Goal: Task Accomplishment & Management: Manage account settings

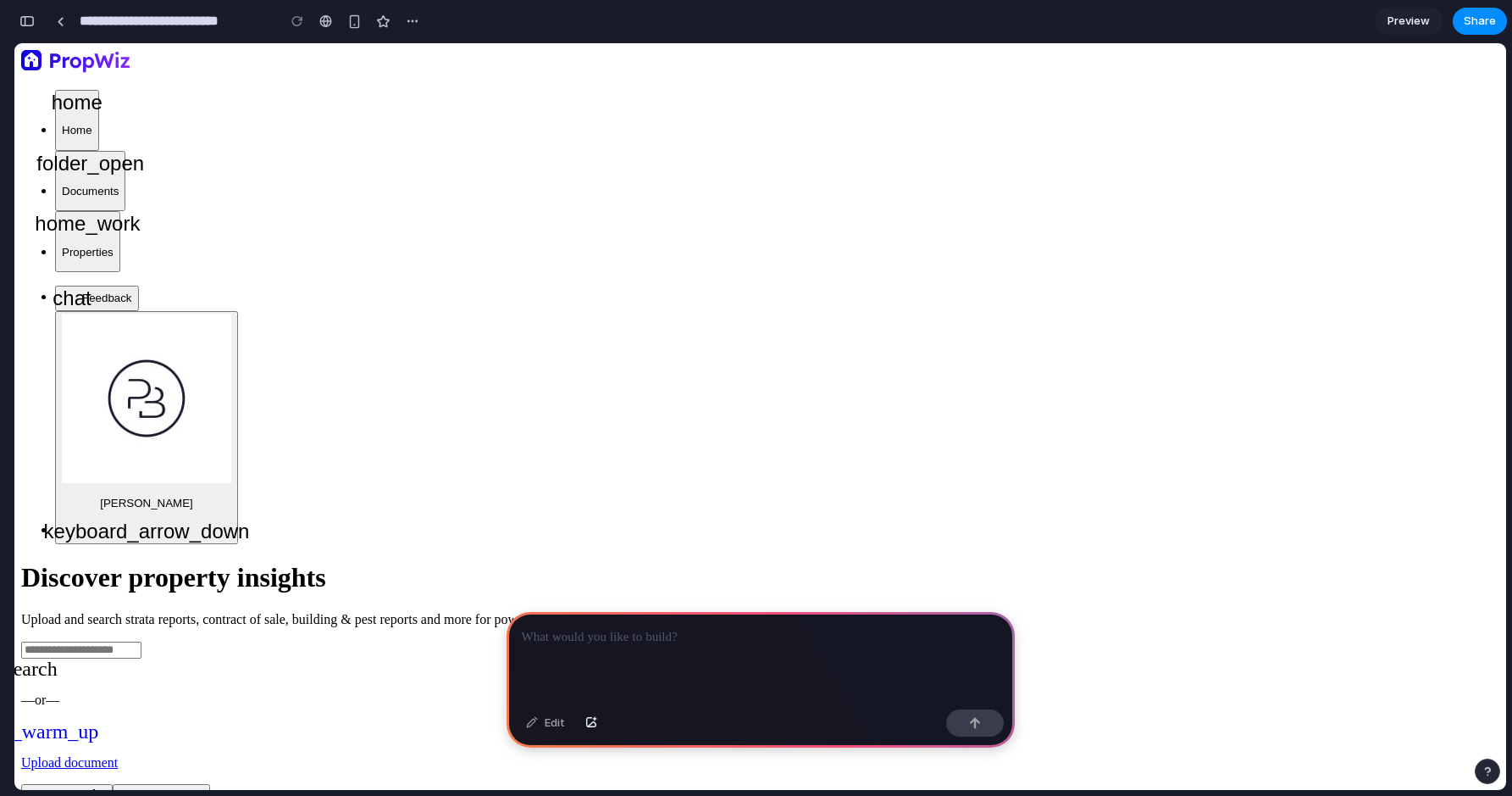
click at [785, 678] on div at bounding box center [760, 657] width 508 height 91
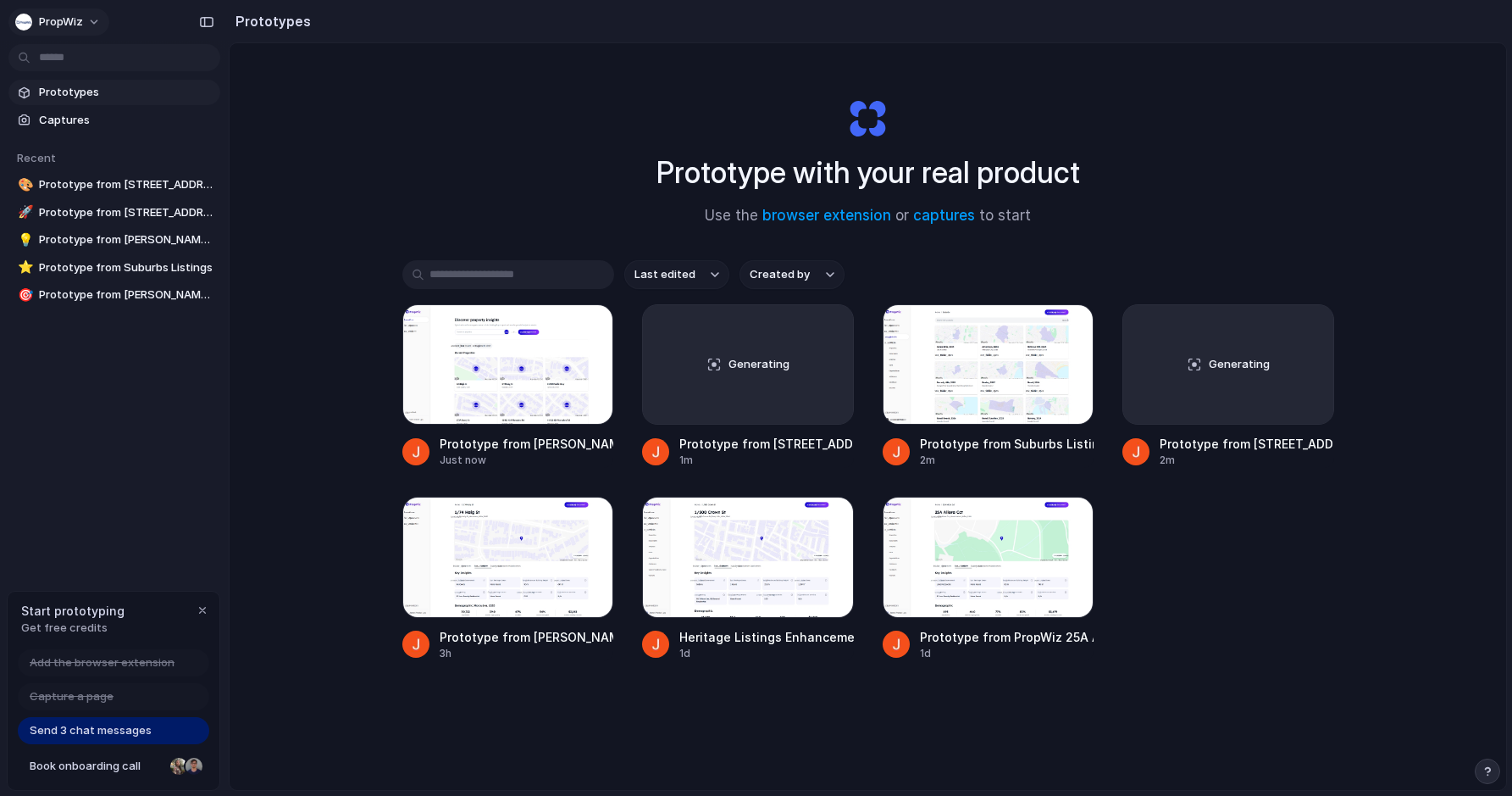
click at [88, 17] on button "PropWiz" at bounding box center [59, 22] width 100 height 27
click at [103, 54] on li "Settings" at bounding box center [82, 60] width 140 height 27
click at [819, 216] on link "browser extension" at bounding box center [826, 215] width 128 height 17
